Goal: Find specific page/section: Find specific page/section

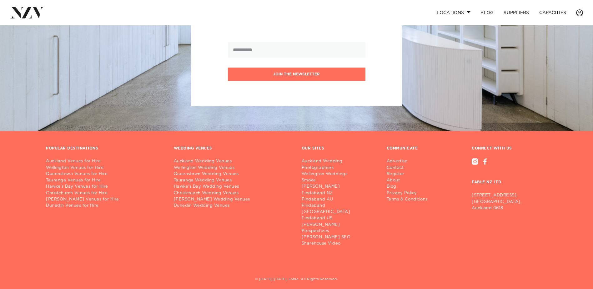
scroll to position [780, 0]
click at [71, 193] on link "Christchurch Venues for Hire" at bounding box center [105, 193] width 118 height 6
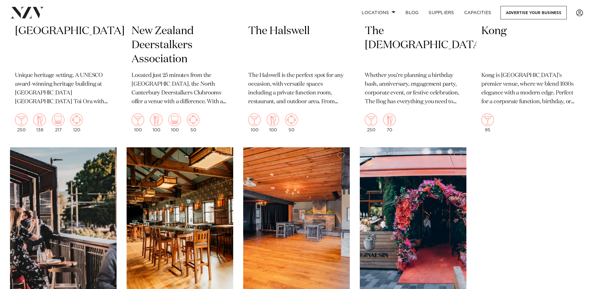
scroll to position [1710, 0]
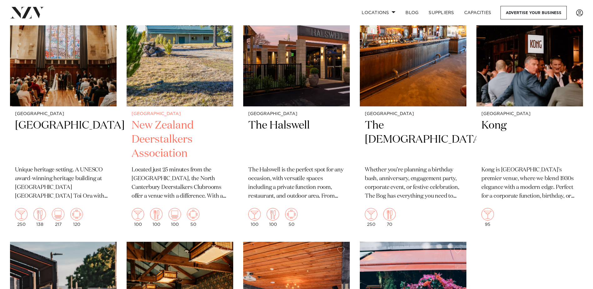
click at [144, 121] on h2 "New Zealand Deerstalkers Association" at bounding box center [180, 140] width 97 height 42
